Goal: Find specific page/section: Find specific page/section

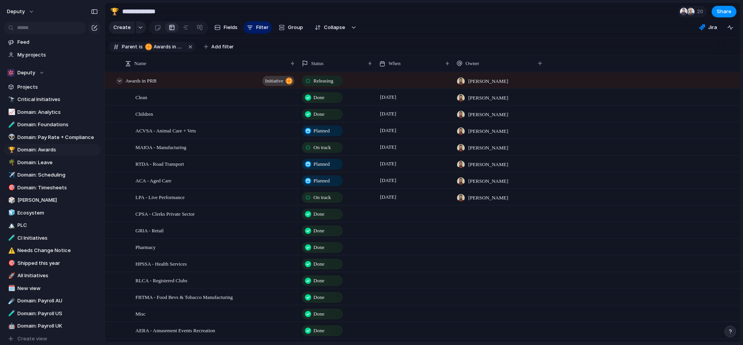
click at [120, 84] on div at bounding box center [119, 80] width 7 height 7
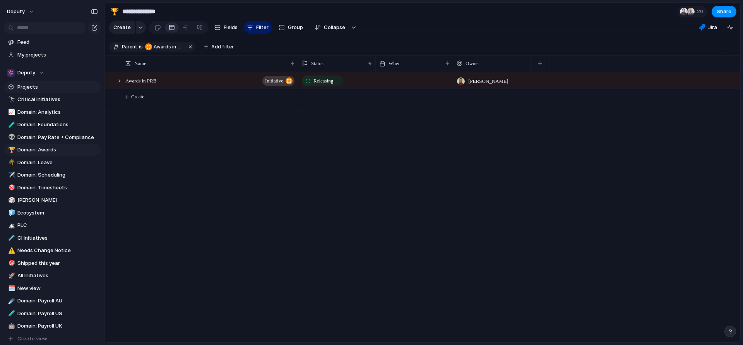
click at [23, 84] on span "Projects" at bounding box center [57, 87] width 80 height 8
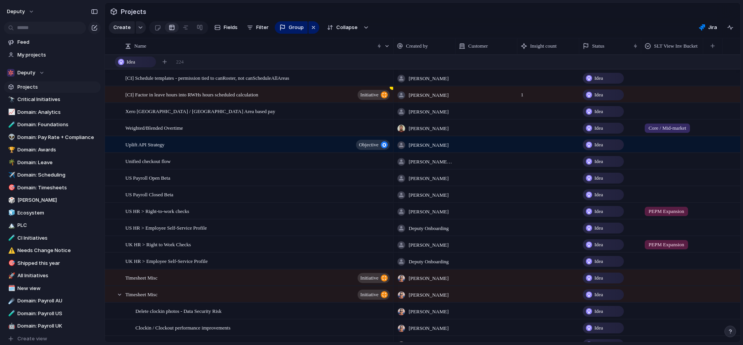
click at [480, 15] on section "Projects" at bounding box center [422, 11] width 635 height 17
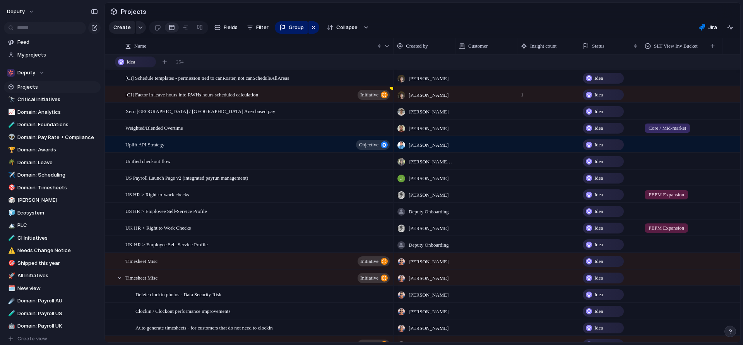
click at [494, 18] on section "Projects" at bounding box center [422, 11] width 635 height 17
